Goal: Task Accomplishment & Management: Use online tool/utility

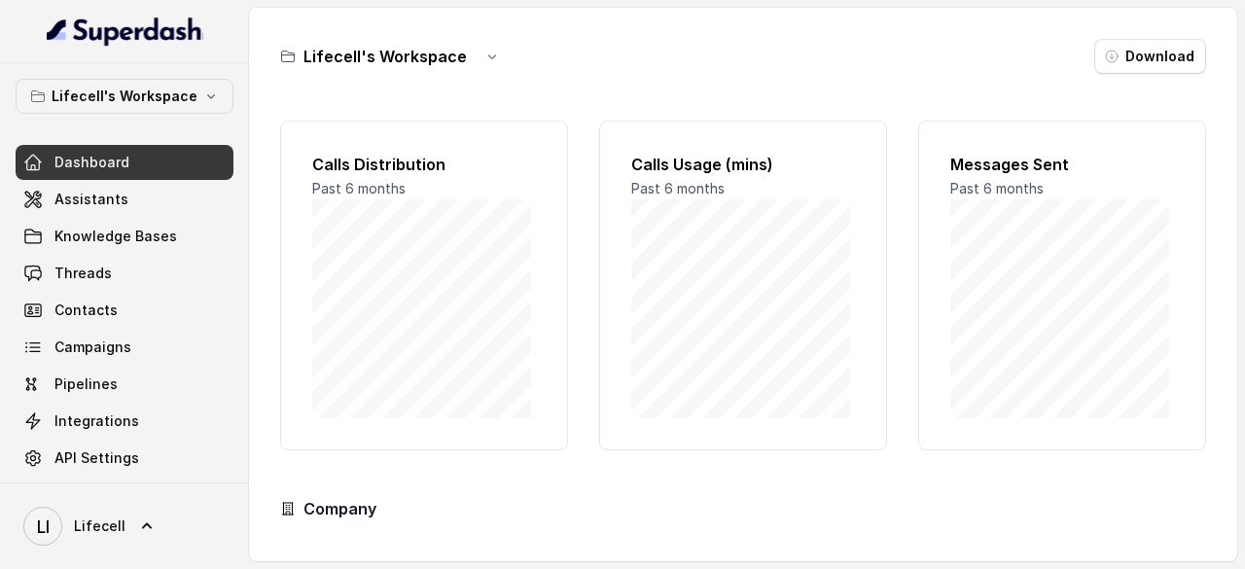
click at [98, 276] on span "Threads" at bounding box center [82, 273] width 57 height 19
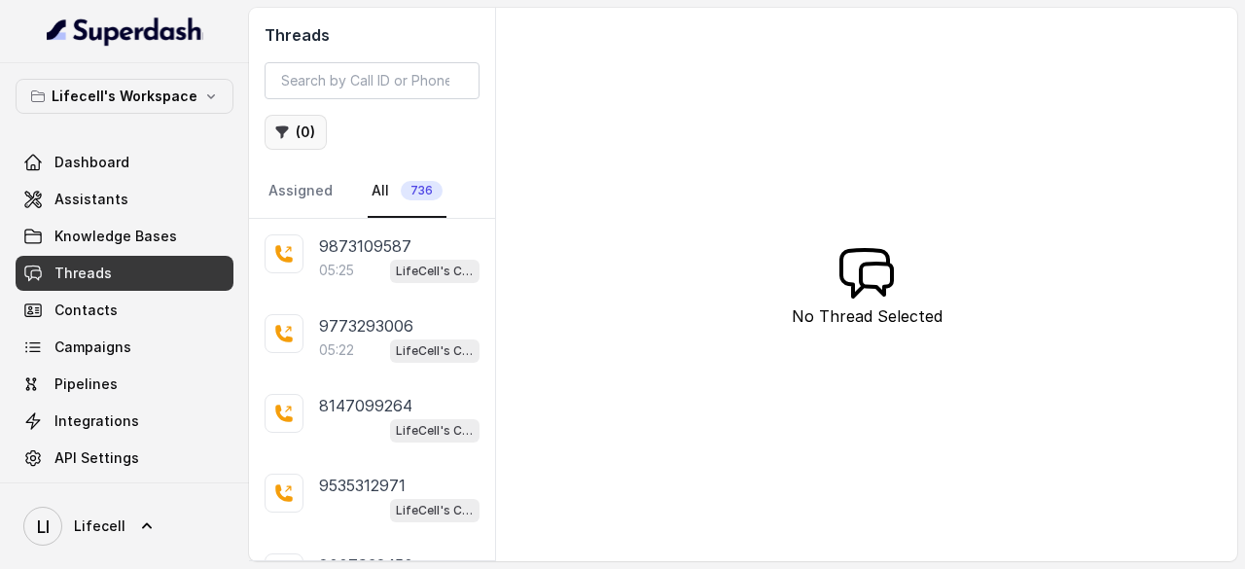
click at [307, 136] on button "( 0 )" at bounding box center [296, 132] width 62 height 35
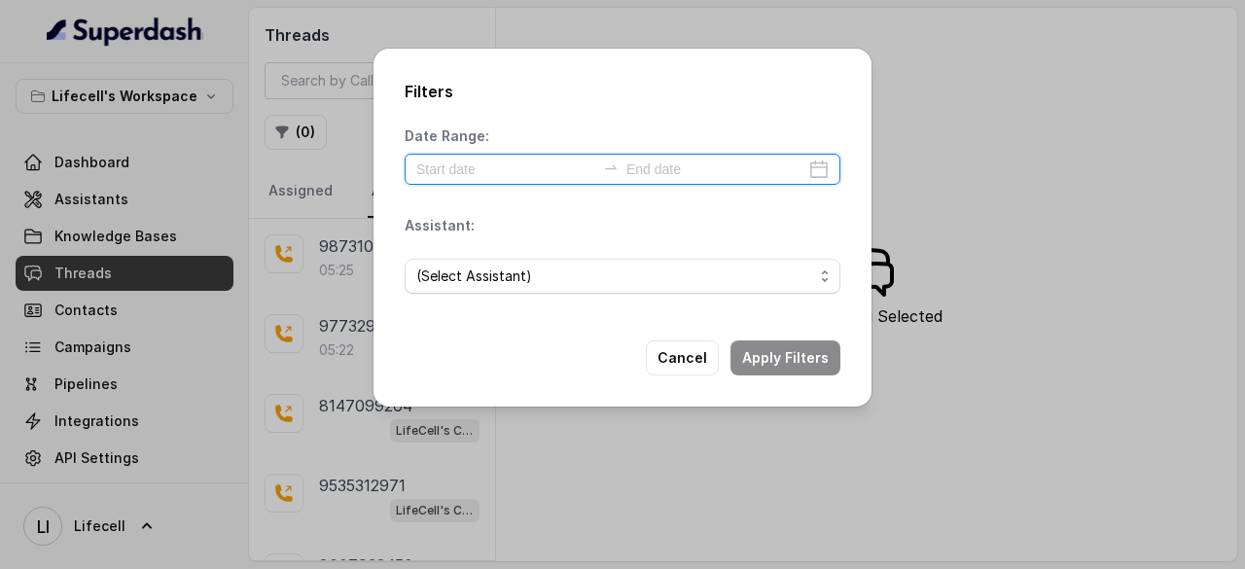
click at [498, 168] on input at bounding box center [505, 169] width 179 height 21
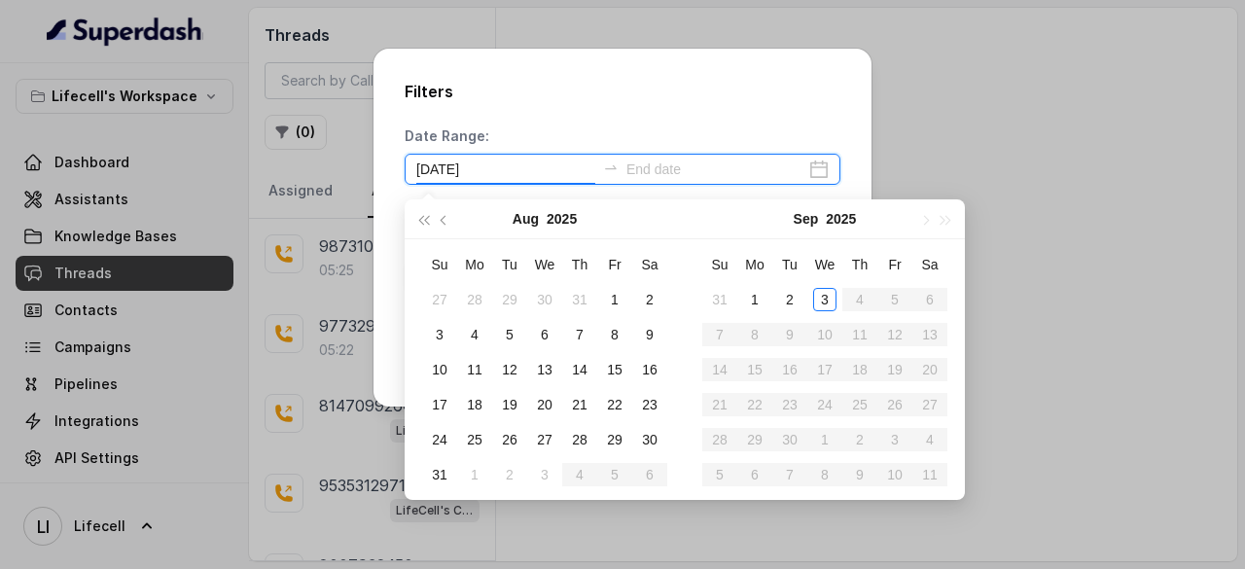
type input "[DATE]"
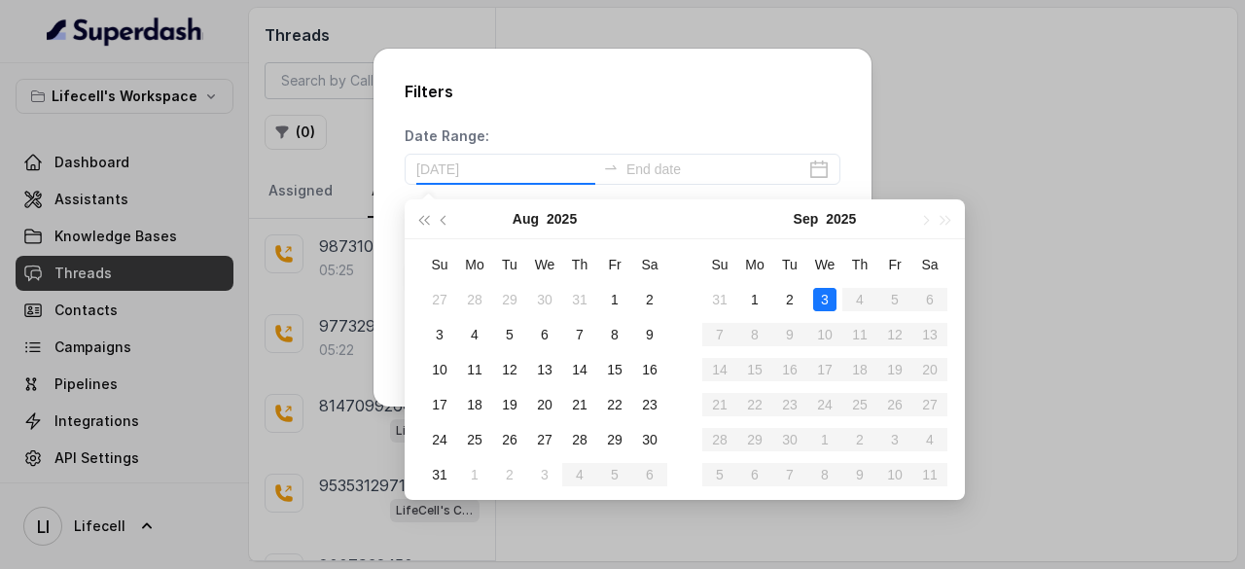
click at [827, 302] on div "3" at bounding box center [824, 299] width 23 height 23
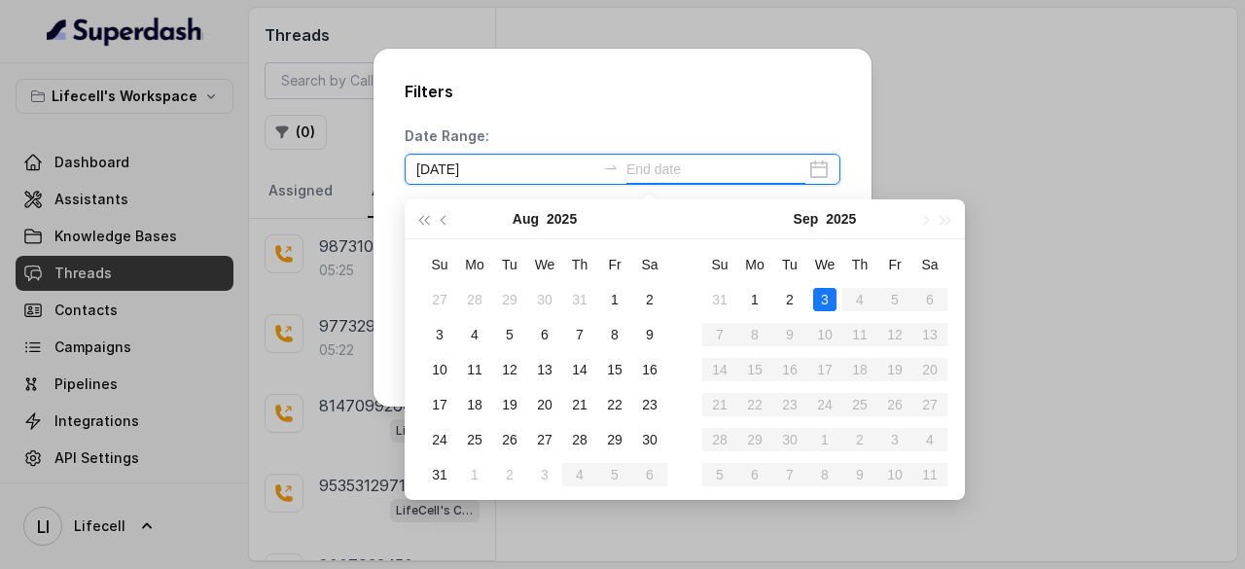
type input "[DATE]"
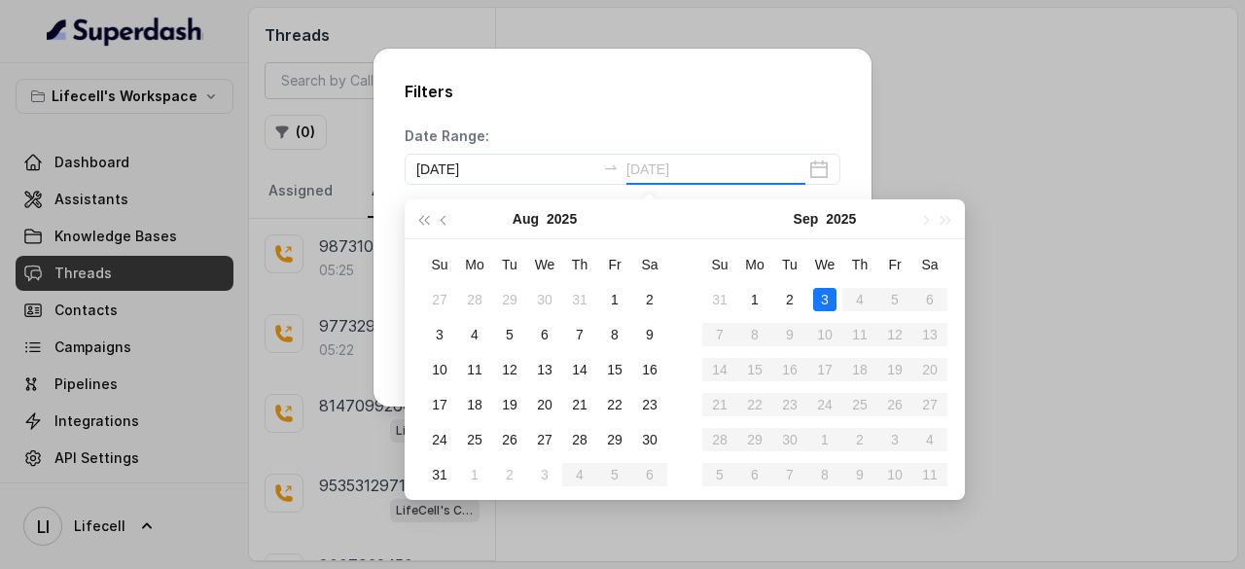
click at [827, 299] on div "3" at bounding box center [824, 299] width 23 height 23
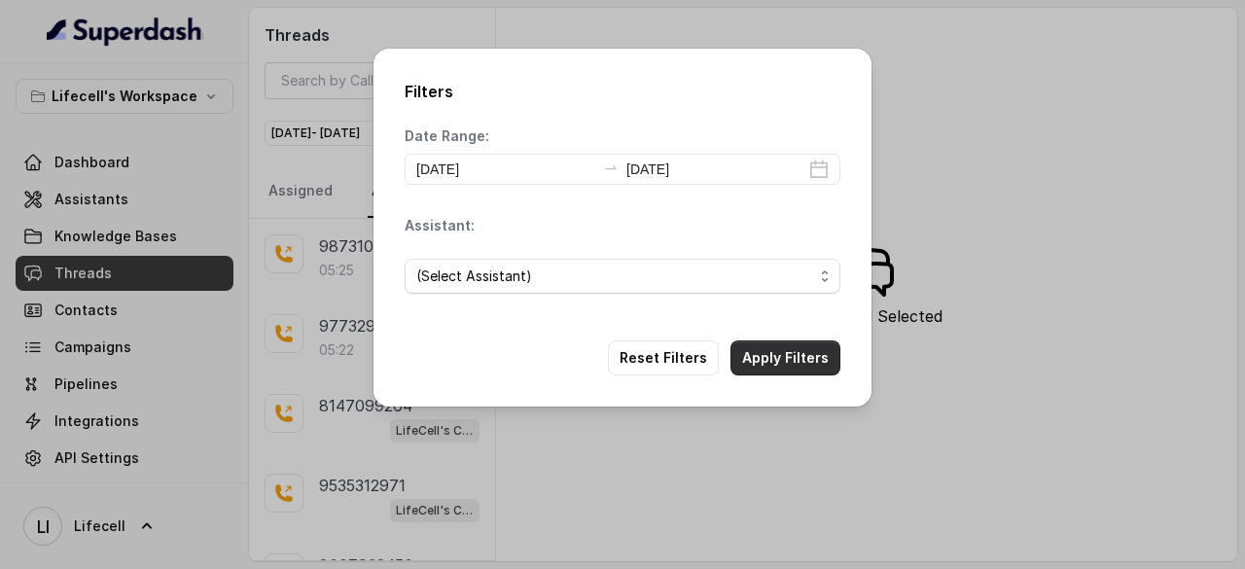
click at [795, 351] on button "Apply Filters" at bounding box center [786, 357] width 110 height 35
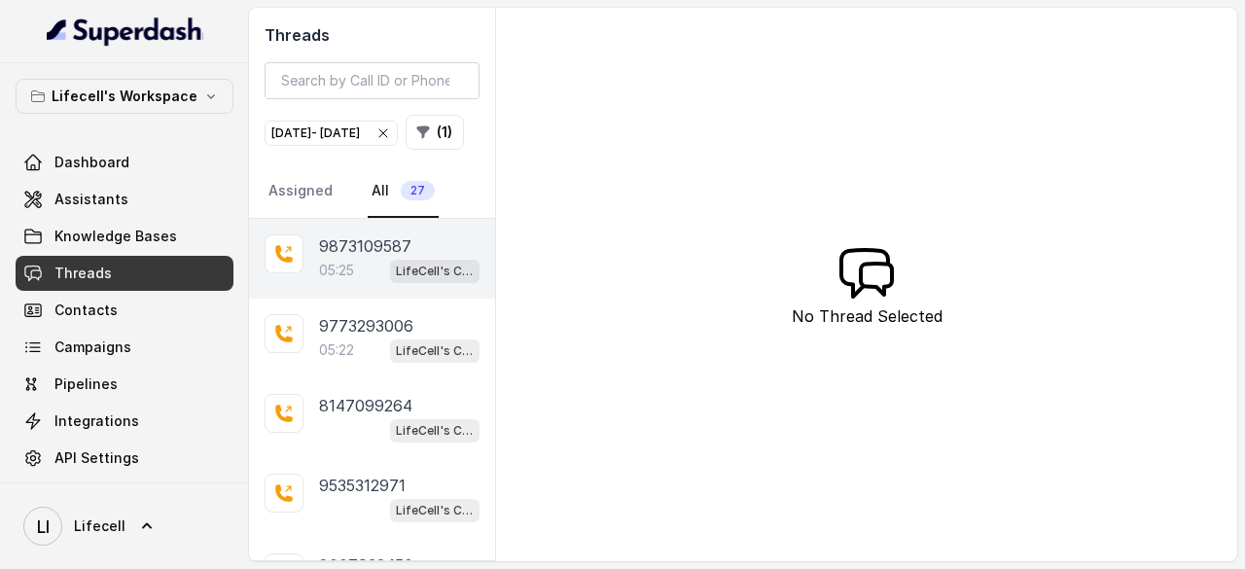
click at [355, 258] on p "9873109587" at bounding box center [365, 245] width 92 height 23
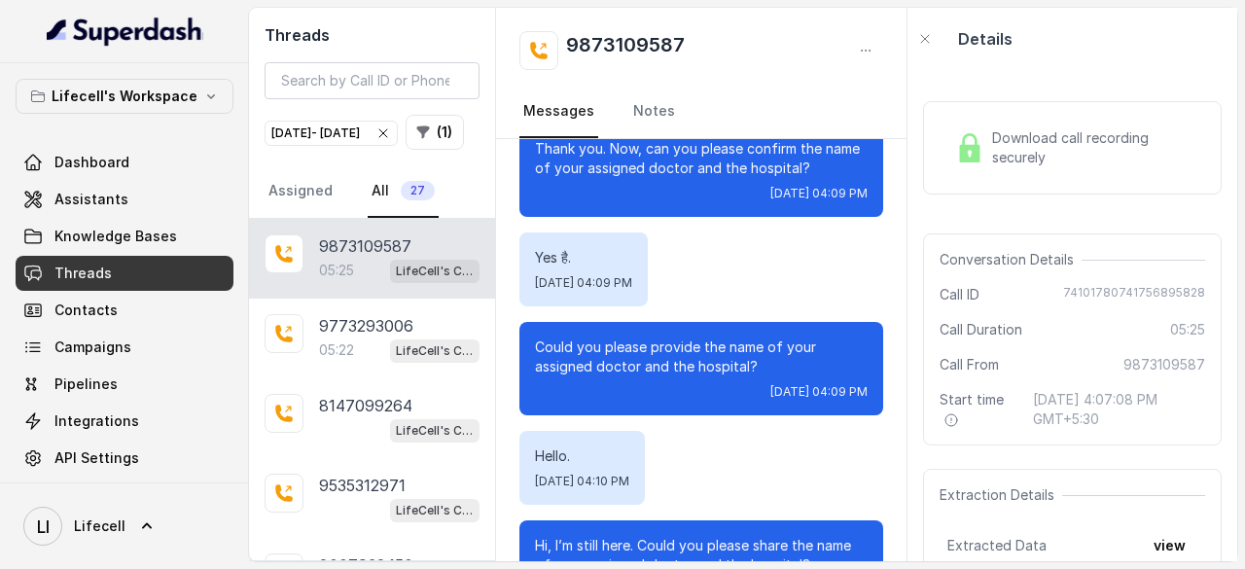
scroll to position [2529, 0]
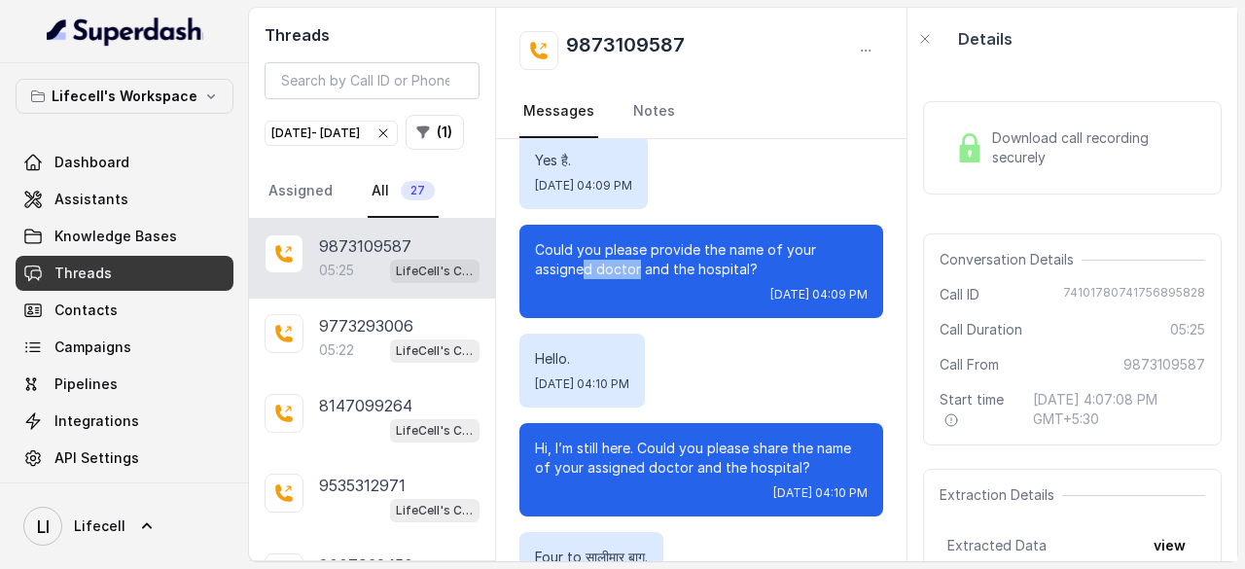
drag, startPoint x: 589, startPoint y: 269, endPoint x: 661, endPoint y: 272, distance: 72.0
click at [661, 272] on p "Could you please provide the name of your assigned doctor and the hospital?" at bounding box center [701, 259] width 333 height 39
click at [707, 270] on p "Could you please provide the name of your assigned doctor and the hospital?" at bounding box center [701, 259] width 333 height 39
click at [712, 270] on p "Could you please provide the name of your assigned doctor and the hospital?" at bounding box center [701, 259] width 333 height 39
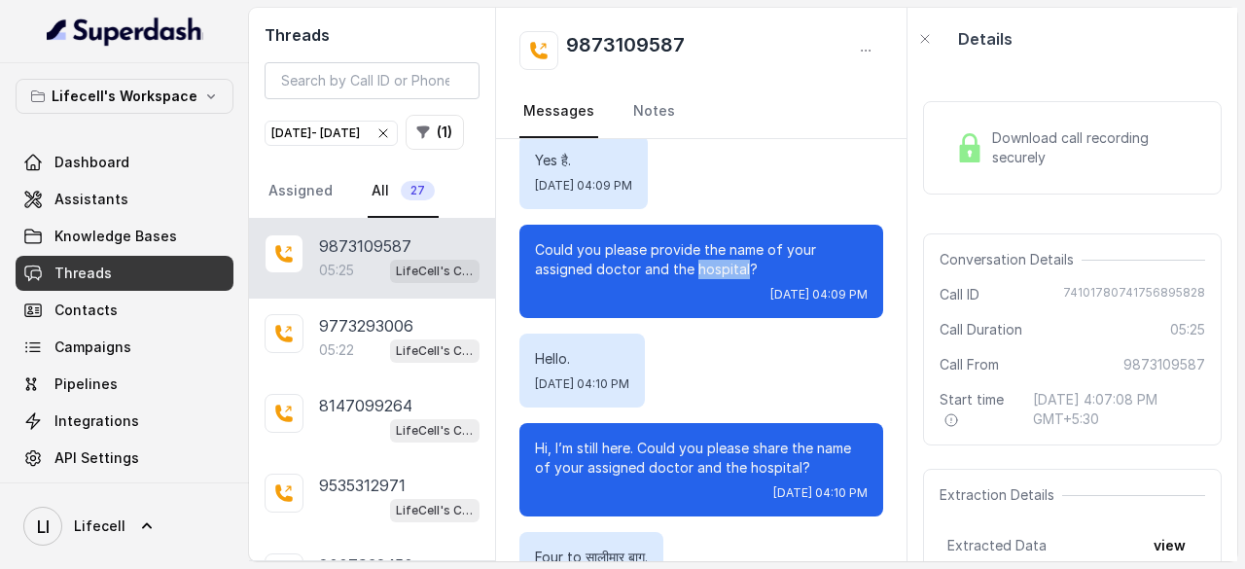
click at [712, 270] on p "Could you please provide the name of your assigned doctor and the hospital?" at bounding box center [701, 259] width 333 height 39
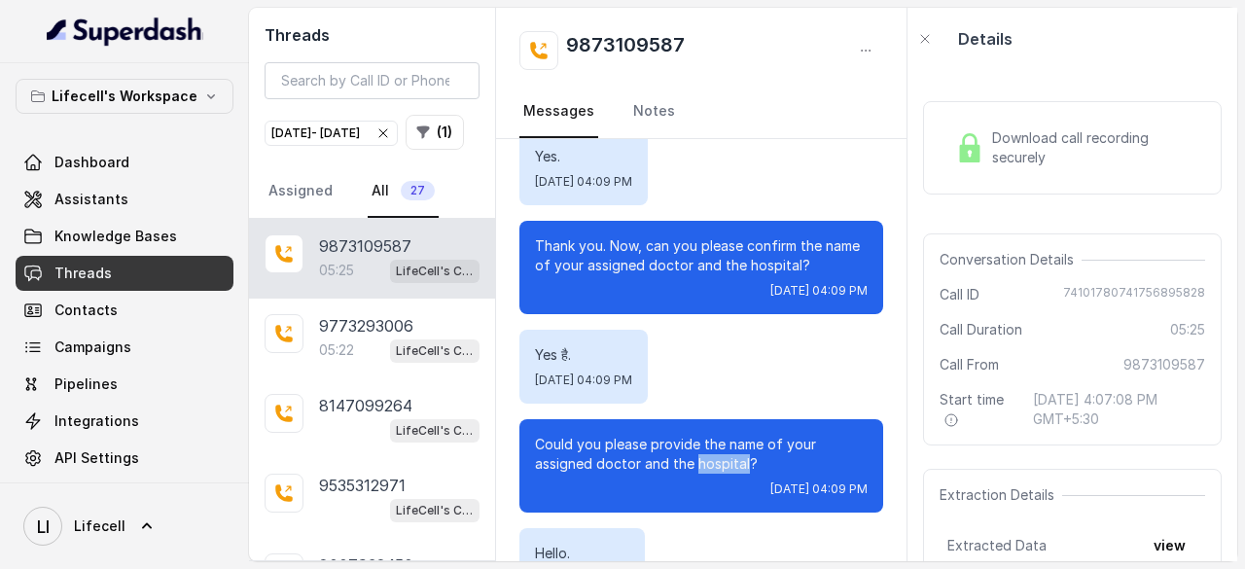
scroll to position [2432, 0]
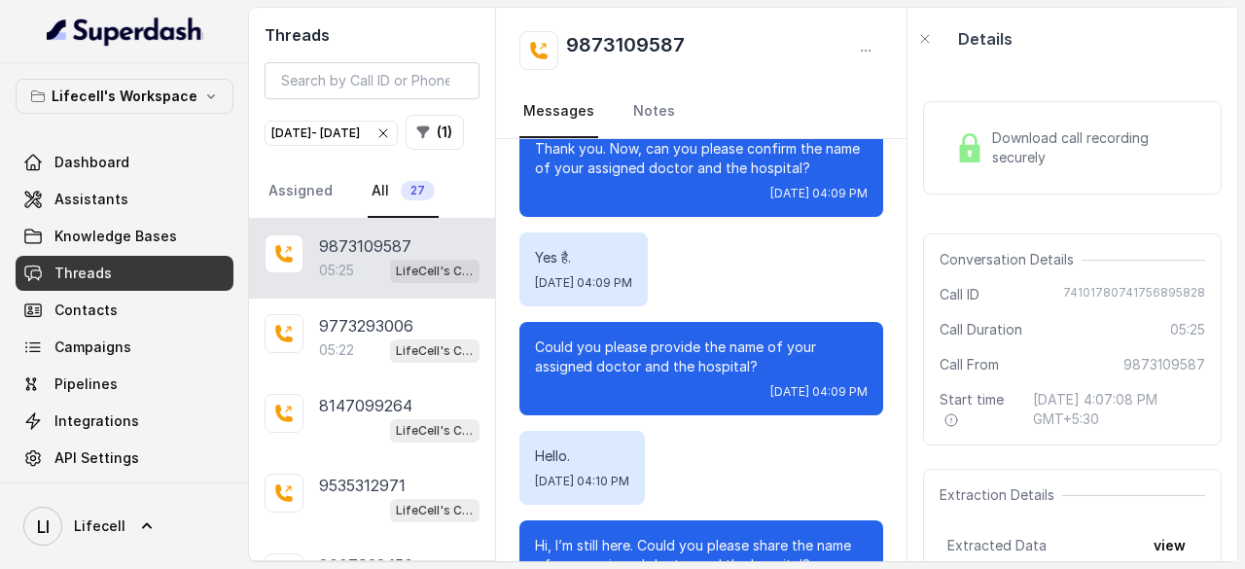
click at [1055, 147] on span "Download call recording securely" at bounding box center [1094, 147] width 205 height 39
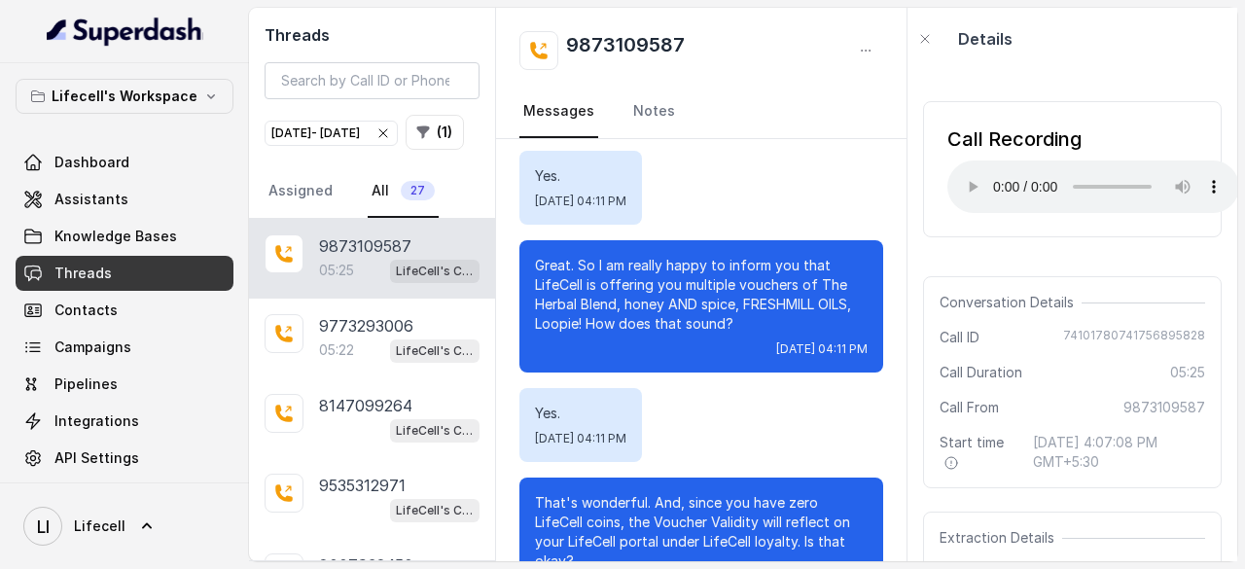
scroll to position [3989, 0]
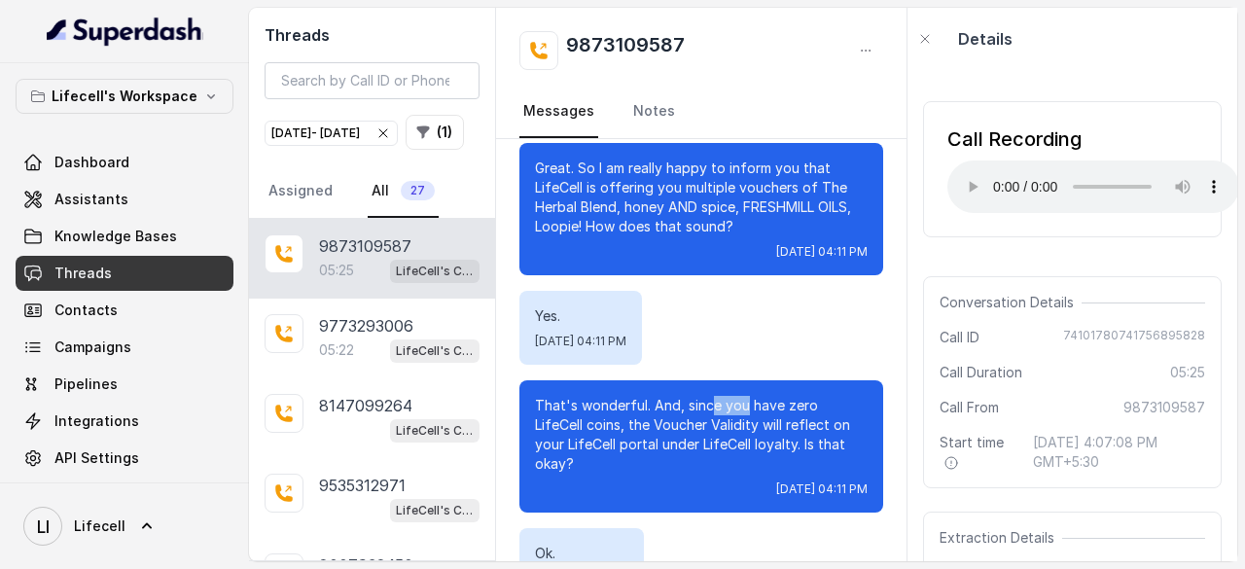
drag, startPoint x: 708, startPoint y: 398, endPoint x: 771, endPoint y: 405, distance: 63.6
click at [770, 404] on p "That's wonderful. And, since you have zero LifeCell coins, the Voucher Validity…" at bounding box center [701, 435] width 333 height 78
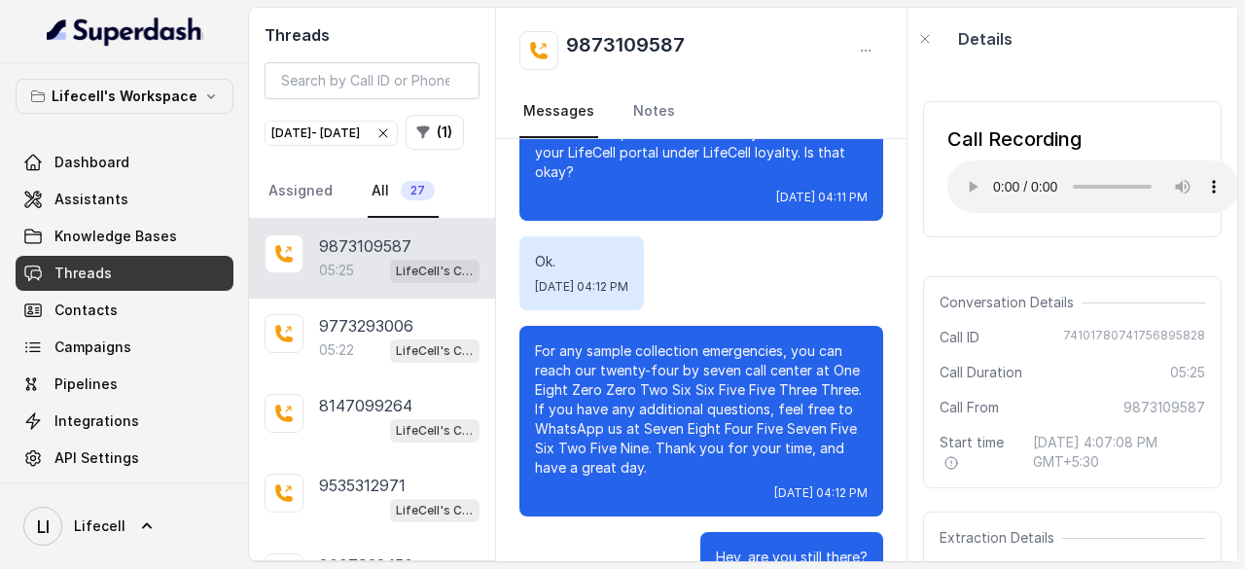
scroll to position [4348, 0]
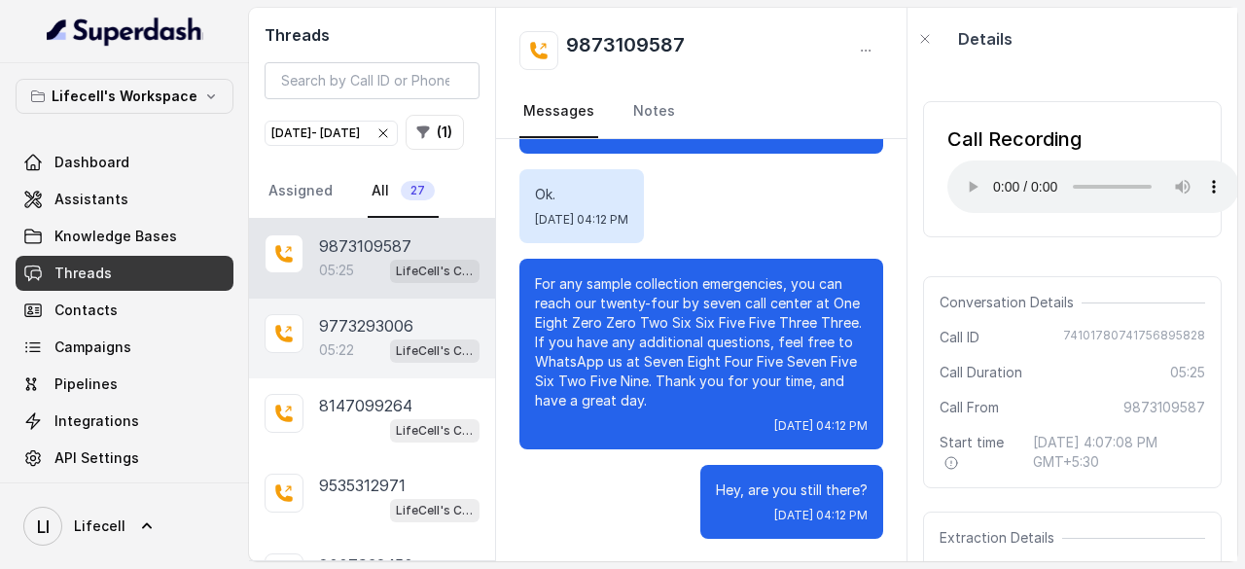
click at [345, 338] on p "9773293006" at bounding box center [366, 325] width 94 height 23
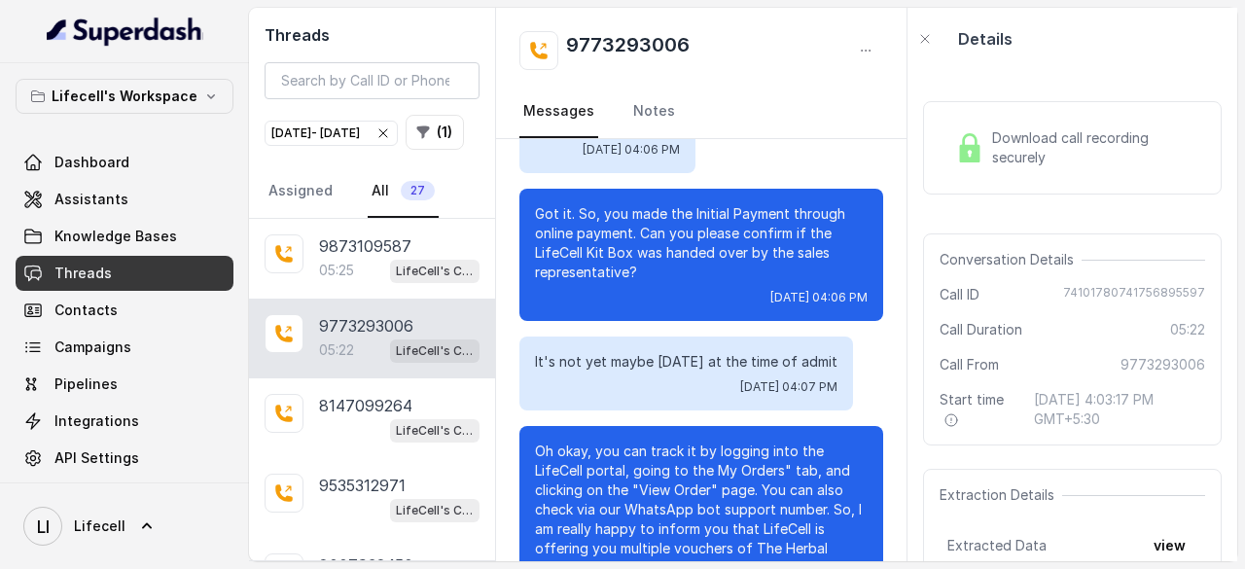
scroll to position [3912, 0]
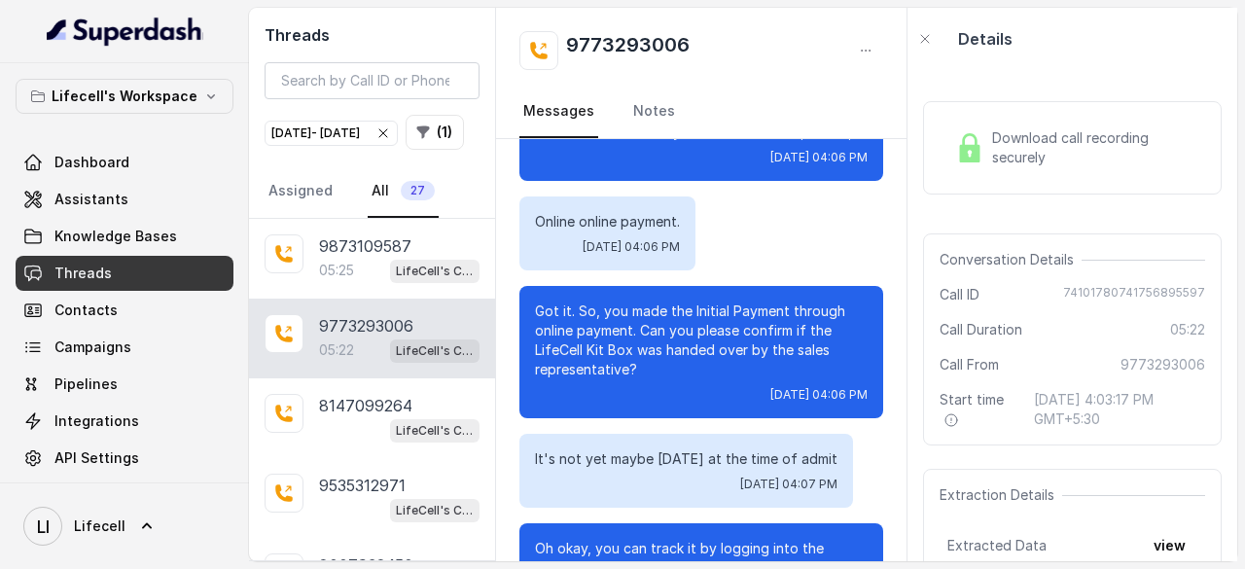
click at [1066, 147] on span "Download call recording securely" at bounding box center [1094, 147] width 205 height 39
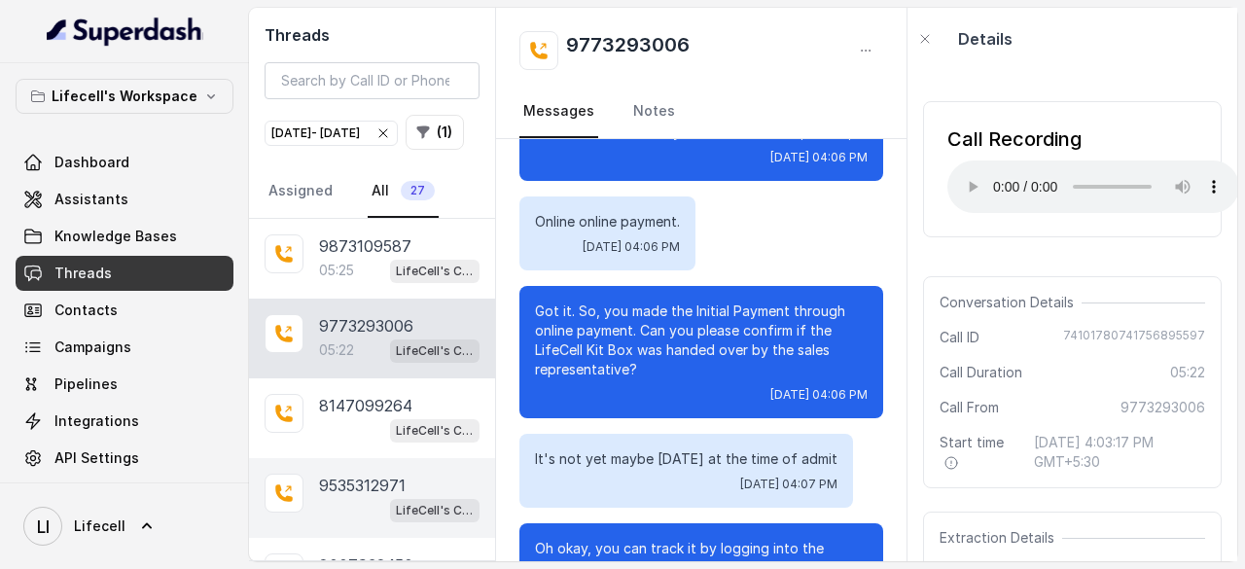
click at [366, 497] on p "9535312971" at bounding box center [362, 485] width 87 height 23
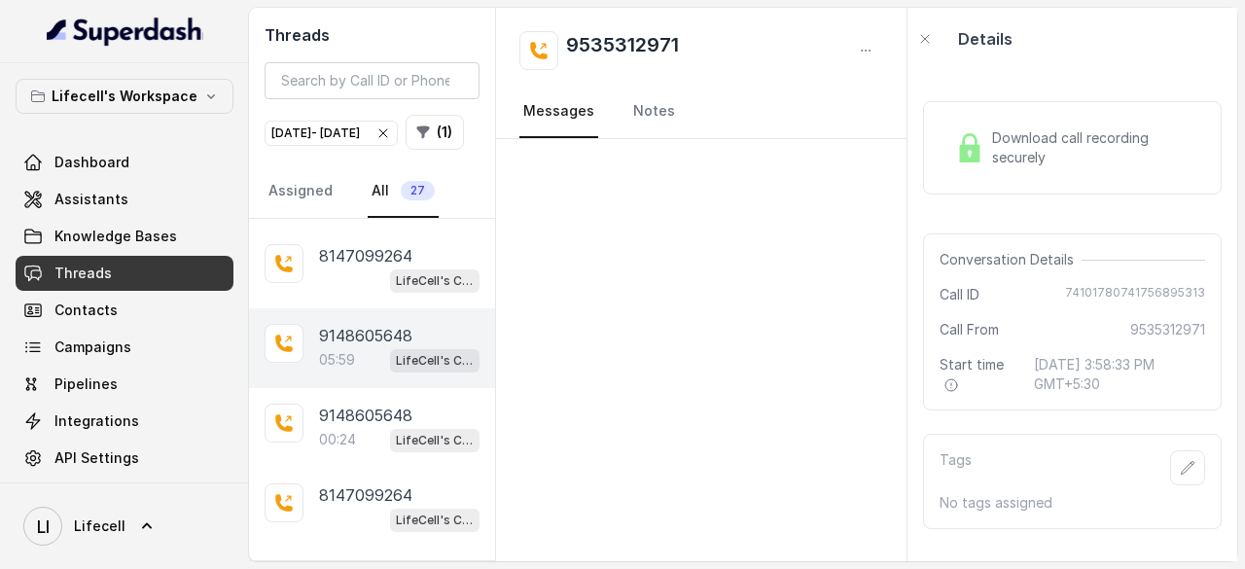
scroll to position [195, 0]
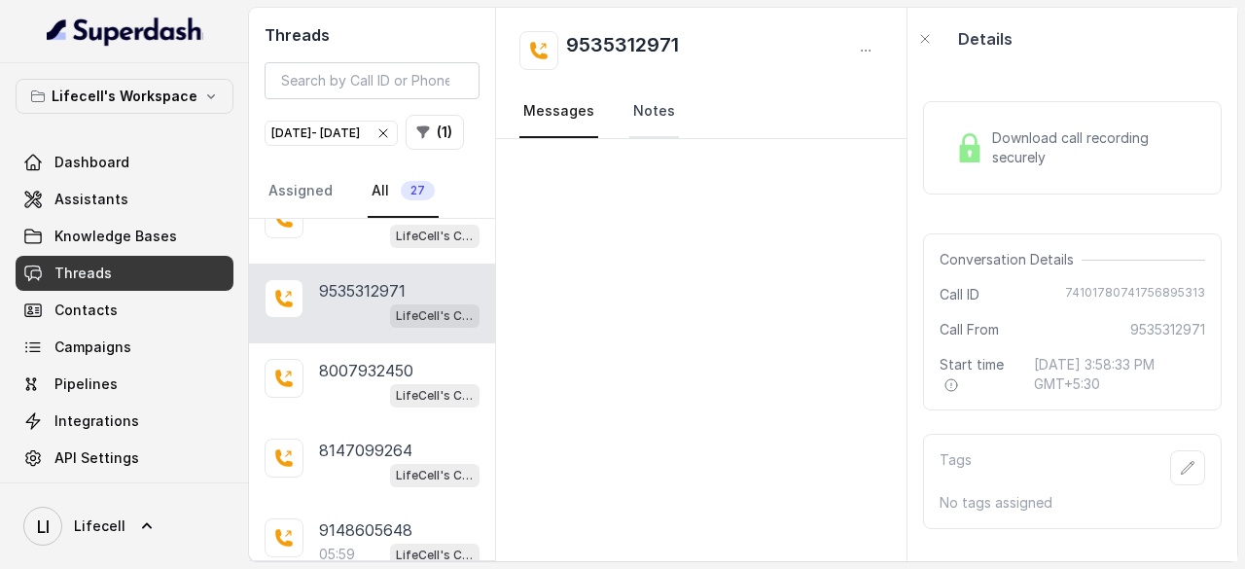
click at [635, 118] on link "Notes" at bounding box center [654, 112] width 50 height 53
click at [562, 118] on link "Messages" at bounding box center [558, 112] width 79 height 53
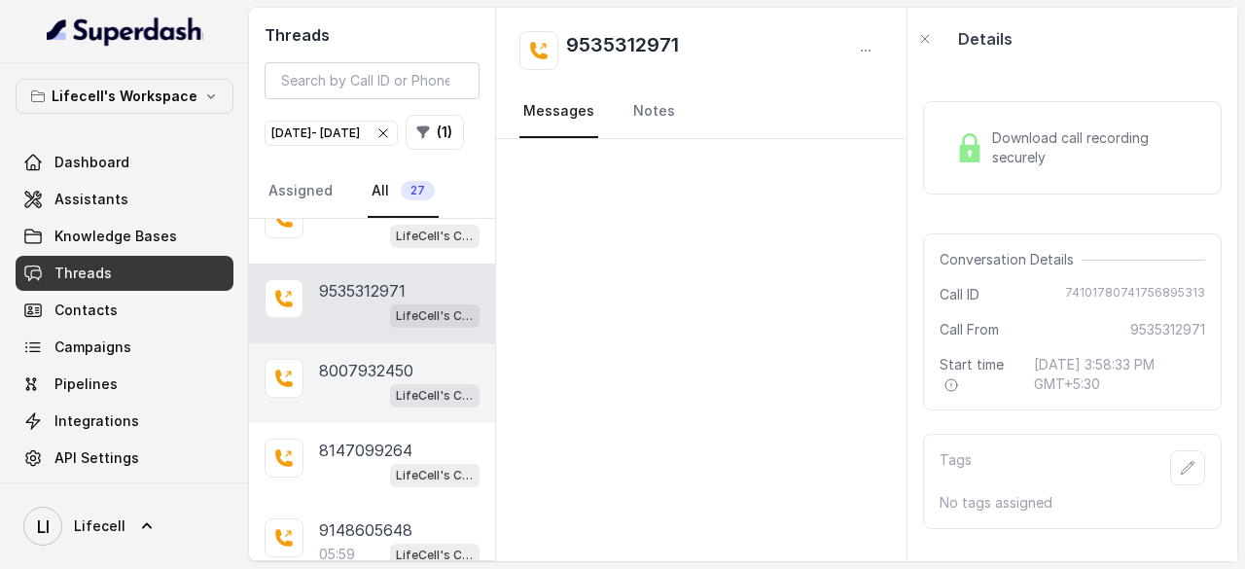
click at [358, 382] on p "8007932450" at bounding box center [366, 370] width 94 height 23
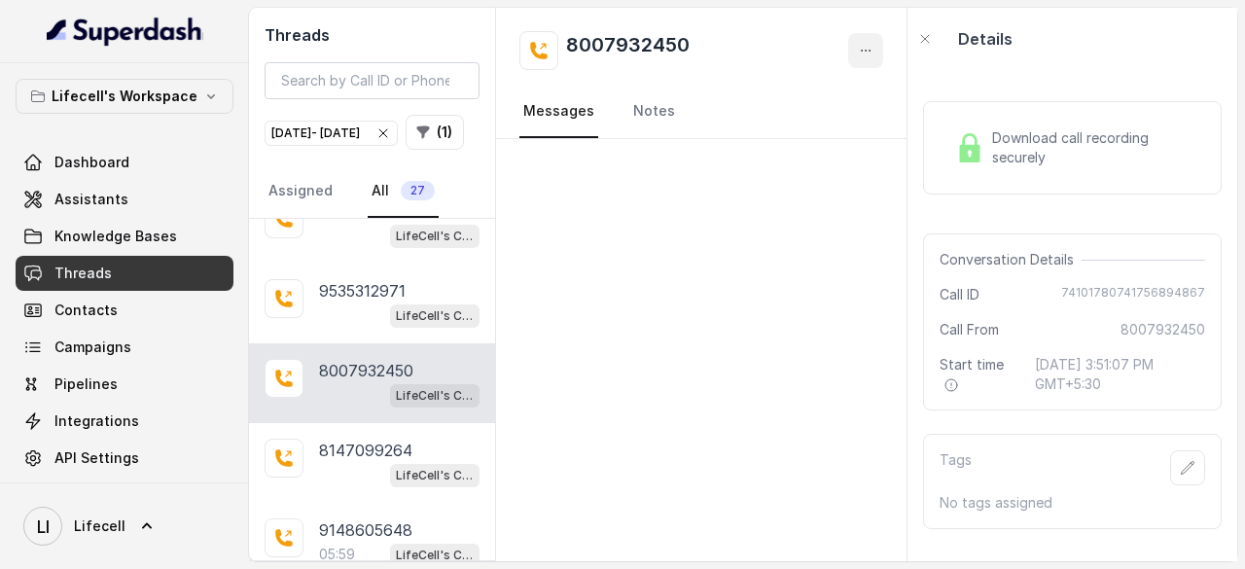
click at [864, 43] on icon "button" at bounding box center [866, 51] width 16 height 16
click at [730, 44] on div "8007932450" at bounding box center [701, 50] width 364 height 39
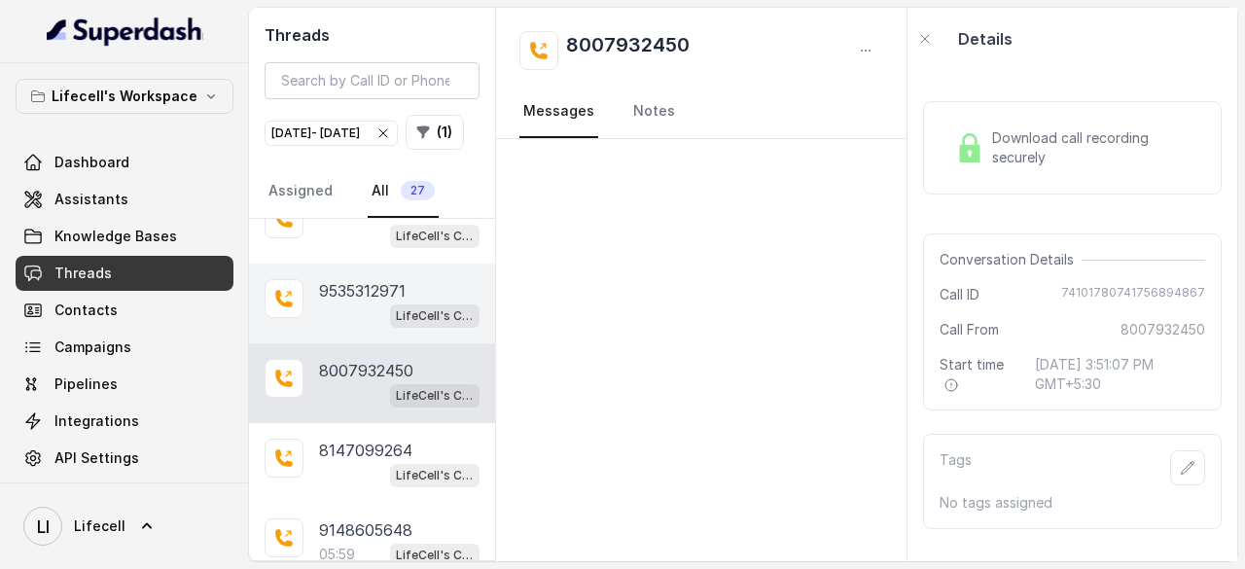
click at [341, 328] on div "LifeCell's Call Assistant" at bounding box center [399, 315] width 161 height 25
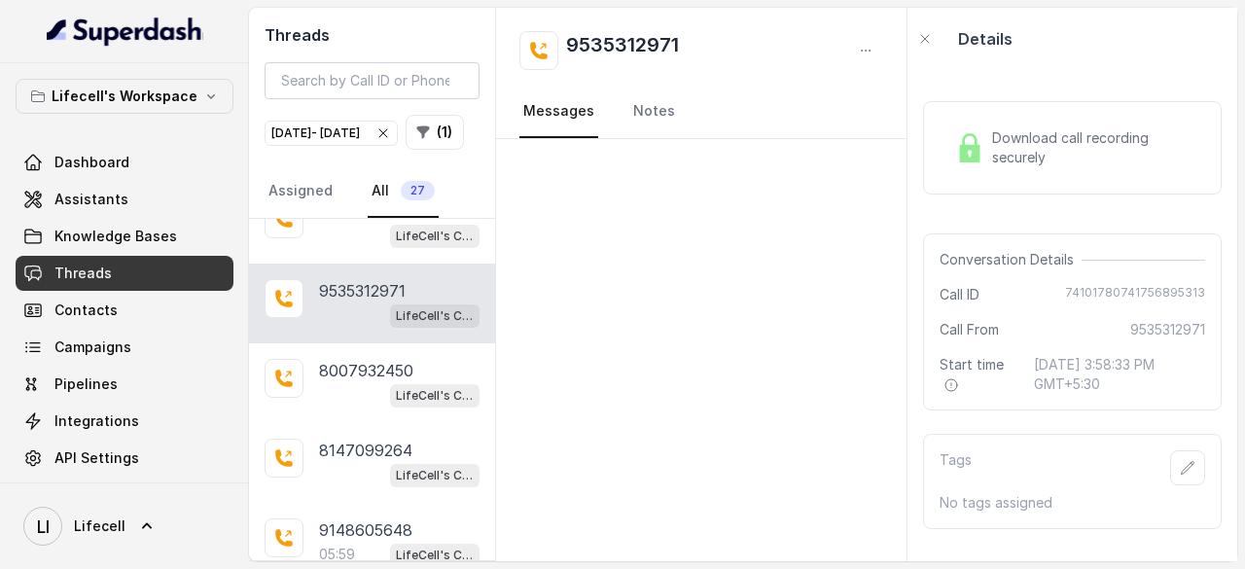
scroll to position [97, 0]
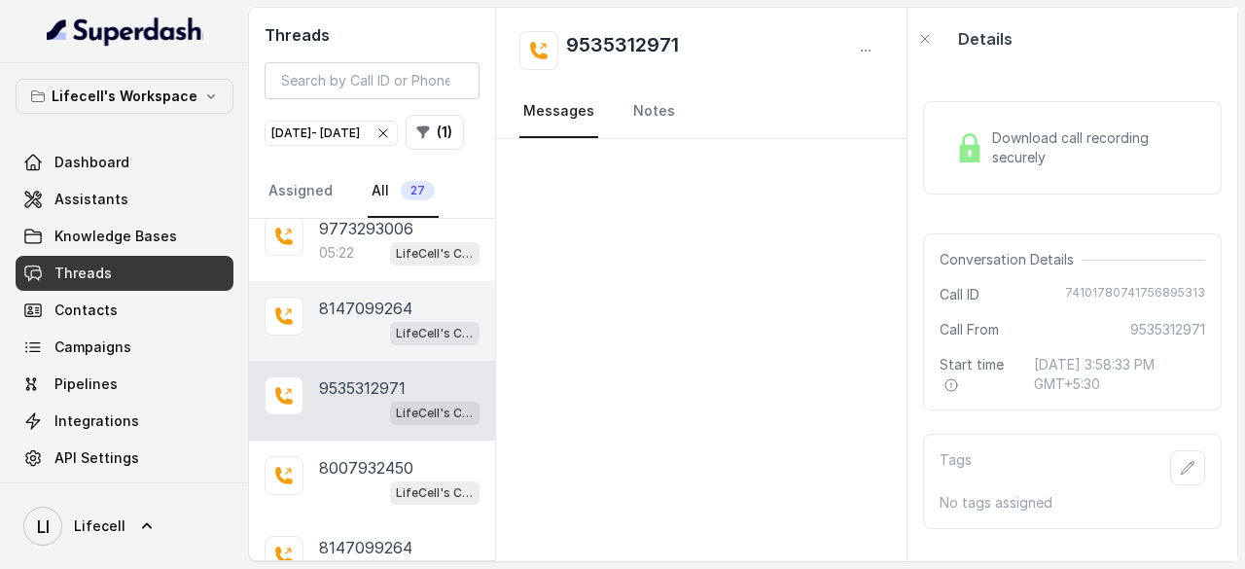
click at [346, 345] on div "LifeCell's Call Assistant" at bounding box center [399, 332] width 161 height 25
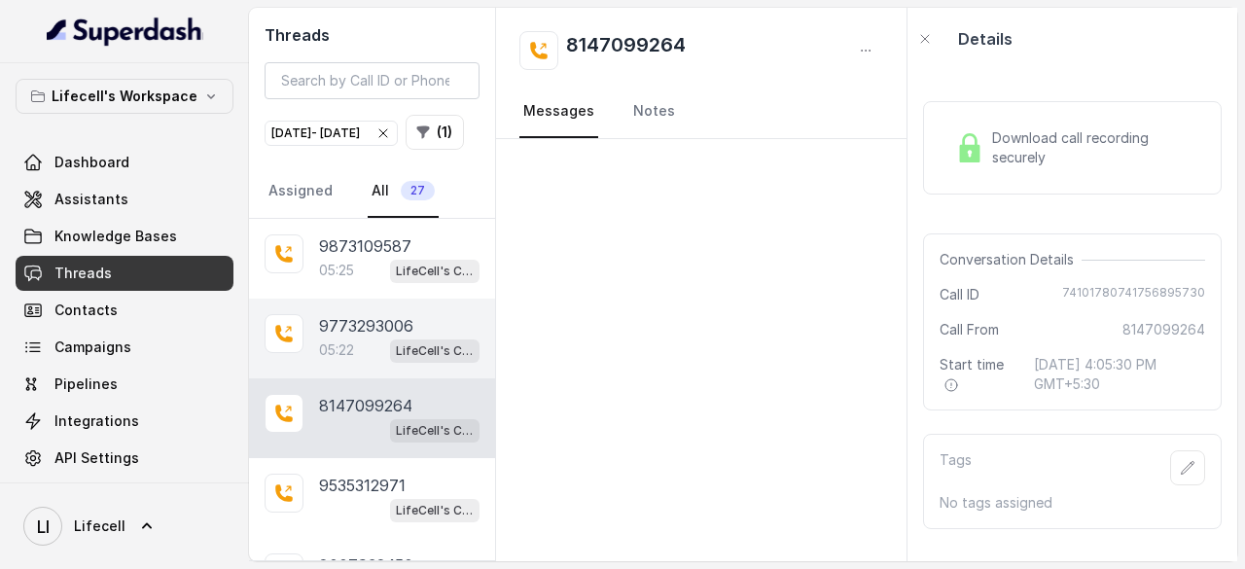
click at [340, 338] on p "9773293006" at bounding box center [366, 325] width 94 height 23
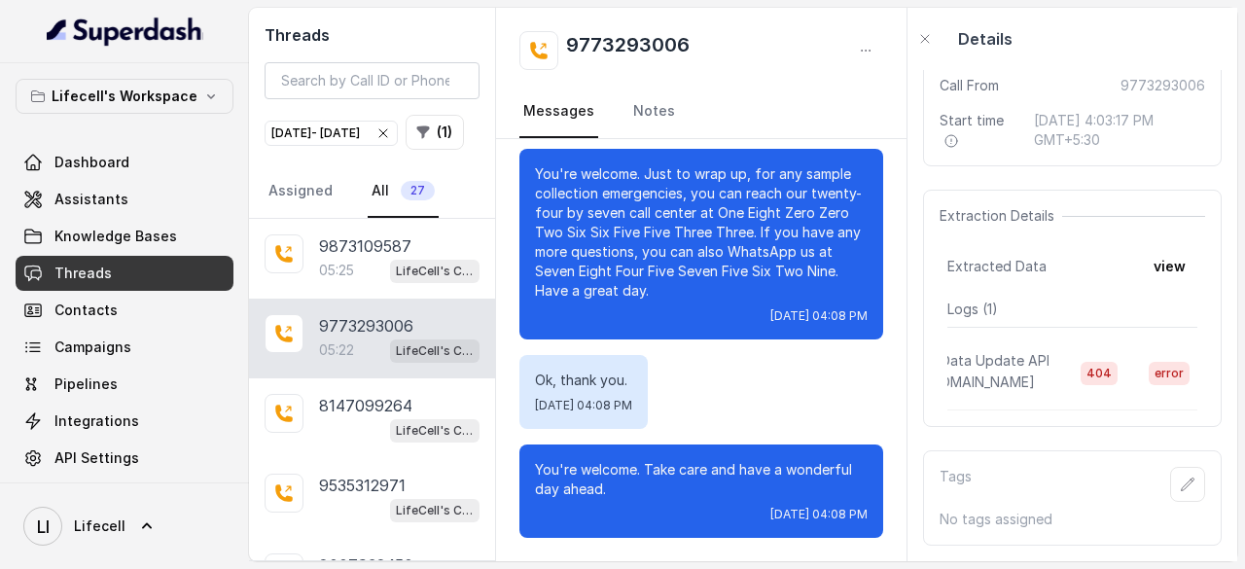
scroll to position [0, 117]
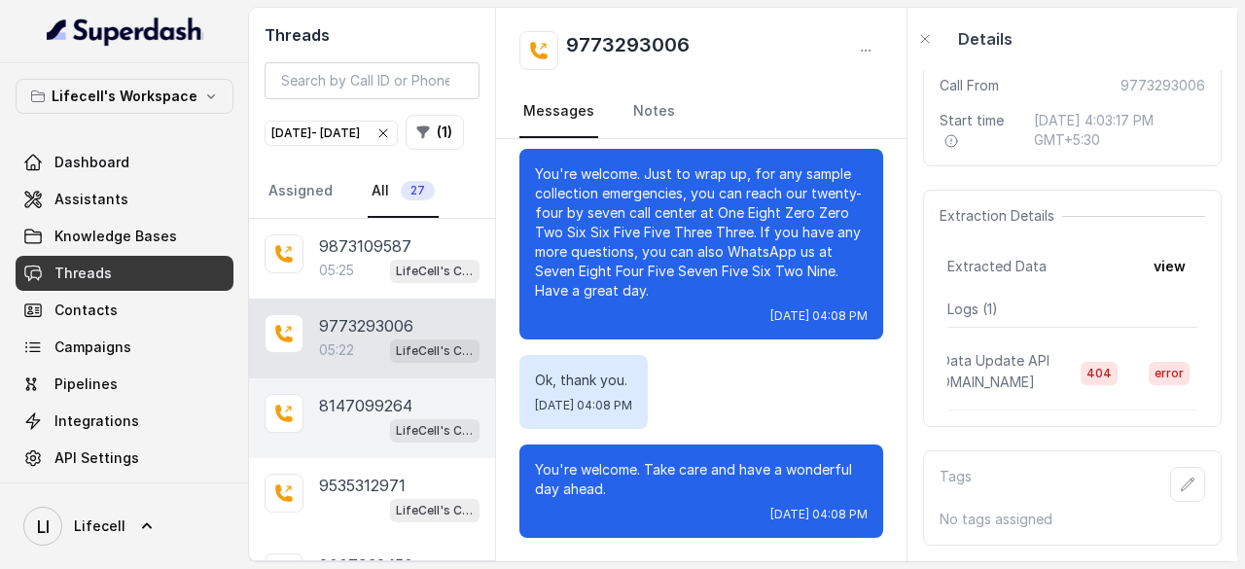
click at [360, 417] on p "8147099264" at bounding box center [365, 405] width 93 height 23
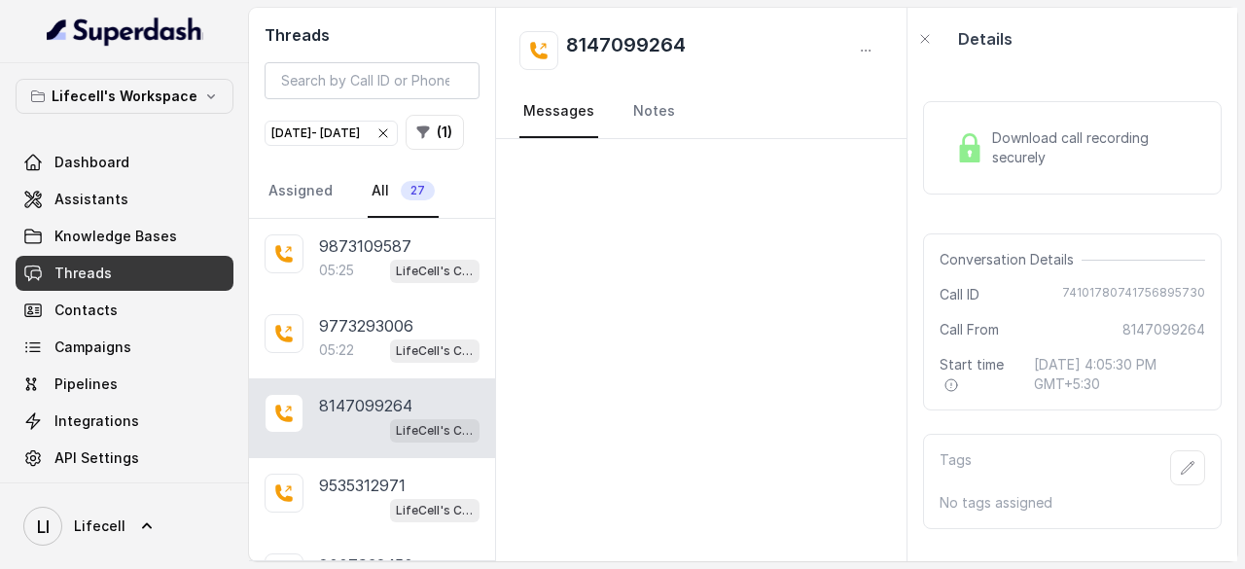
scroll to position [97, 0]
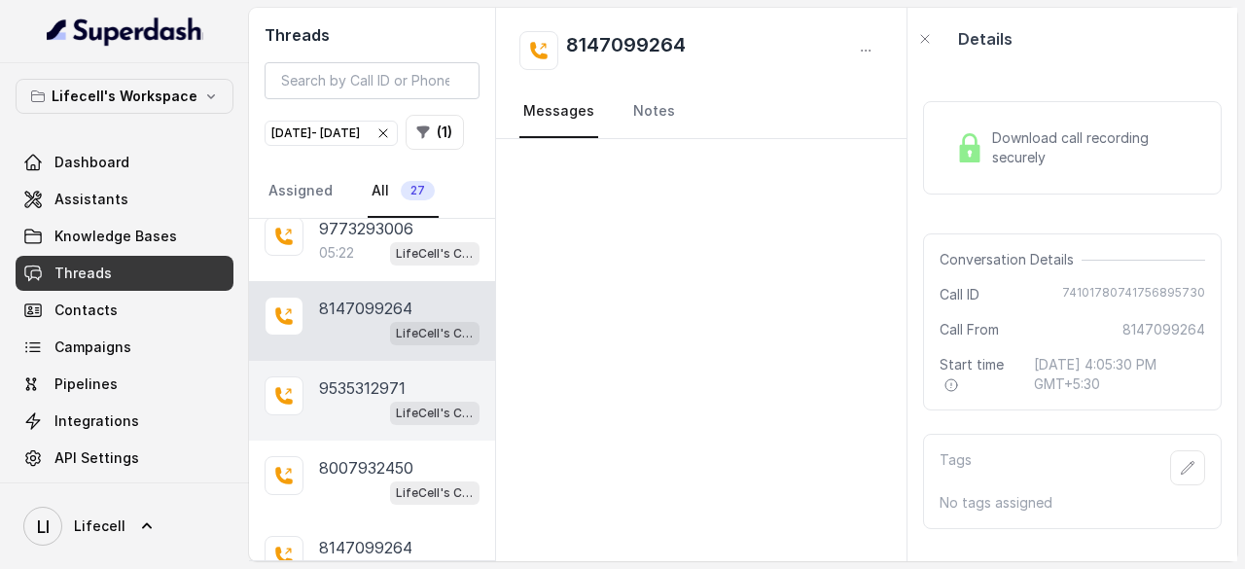
click at [360, 400] on p "9535312971" at bounding box center [362, 387] width 87 height 23
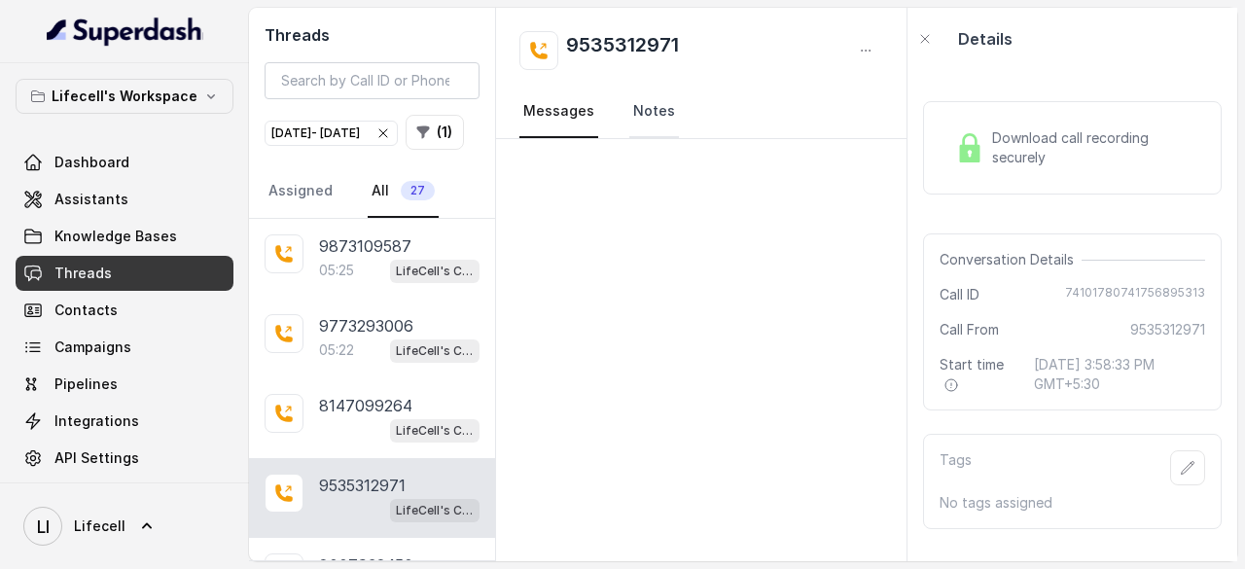
click at [658, 119] on link "Notes" at bounding box center [654, 112] width 50 height 53
click at [555, 115] on link "Messages" at bounding box center [558, 112] width 79 height 53
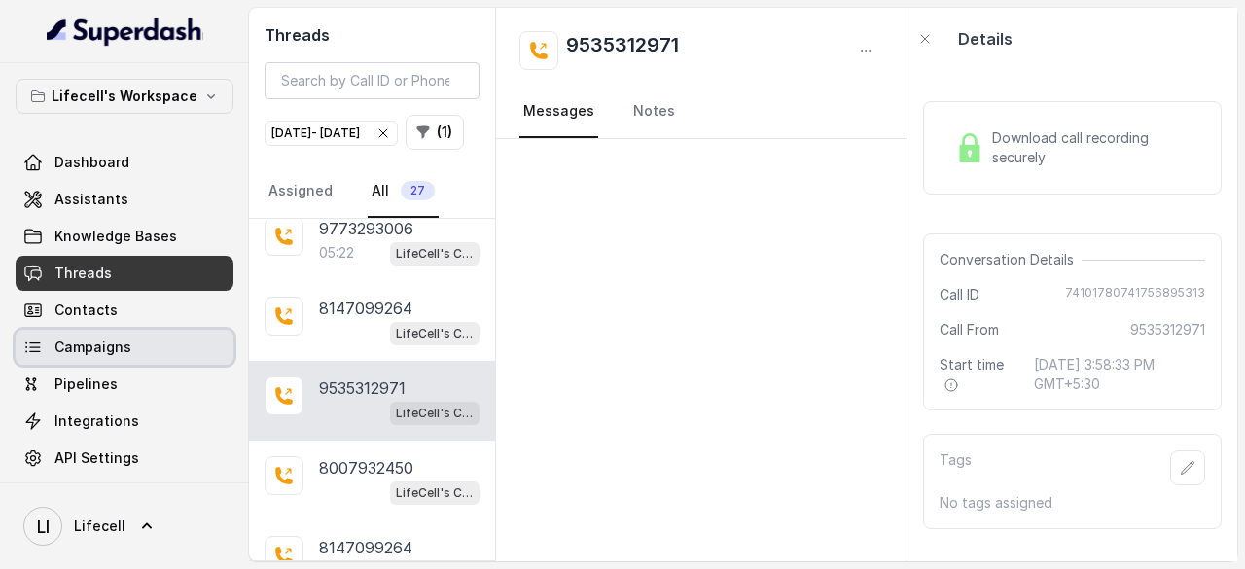
click at [109, 349] on span "Campaigns" at bounding box center [92, 347] width 77 height 19
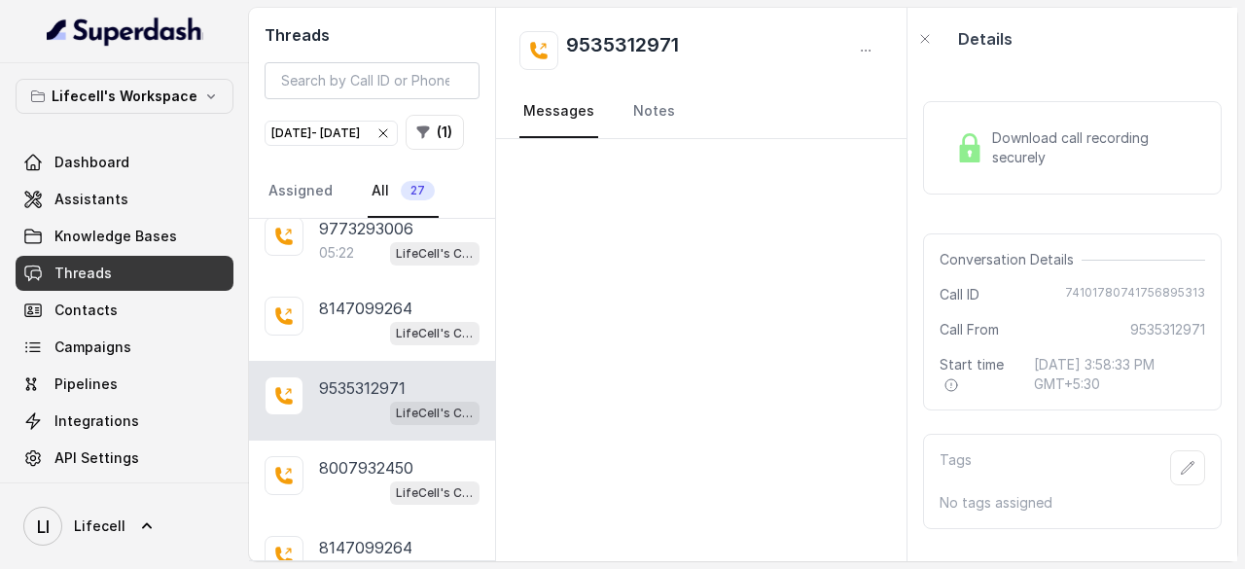
scroll to position [195, 0]
